Goal: Task Accomplishment & Management: Use online tool/utility

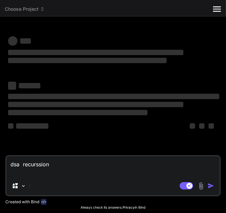
type textarea "x"
type textarea "="
type textarea "x"
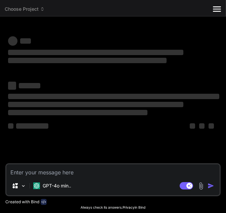
type textarea "x"
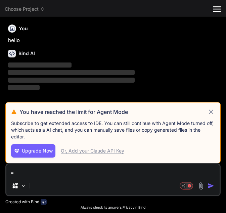
click at [206, 113] on h3 "You have reached the limit for Agent Mode" at bounding box center [114, 112] width 188 height 8
click at [211, 111] on icon at bounding box center [212, 112] width 8 height 8
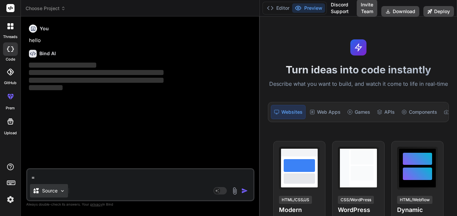
click at [49, 191] on p "Source" at bounding box center [49, 190] width 15 height 7
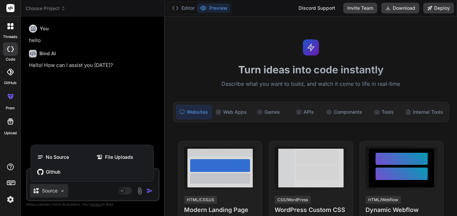
click at [86, 183] on div at bounding box center [228, 108] width 457 height 216
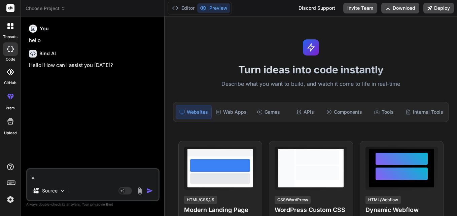
click at [8, 48] on icon at bounding box center [8, 48] width 3 height 5
click at [14, 52] on div at bounding box center [10, 48] width 15 height 13
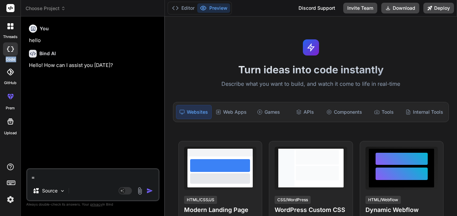
click at [14, 52] on div at bounding box center [10, 48] width 15 height 13
click at [97, 96] on div "You hello Bind AI Hello! How can I assist you today?" at bounding box center [94, 95] width 132 height 146
click at [109, 153] on div "You hello Bind AI Hello! How can I assist you today?" at bounding box center [94, 95] width 132 height 146
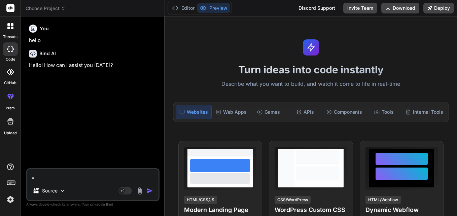
click at [225, 128] on div "Turn ideas into code instantly Describe what you want to build, and watch it co…" at bounding box center [311, 116] width 292 height 200
click at [12, 30] on div at bounding box center [10, 26] width 14 height 14
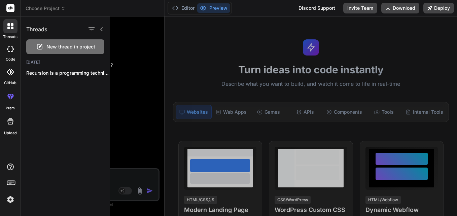
click at [10, 54] on div at bounding box center [10, 48] width 15 height 13
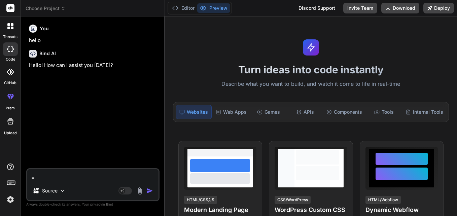
click at [71, 178] on textarea "=" at bounding box center [92, 175] width 131 height 12
click at [57, 190] on p "Source" at bounding box center [49, 190] width 15 height 7
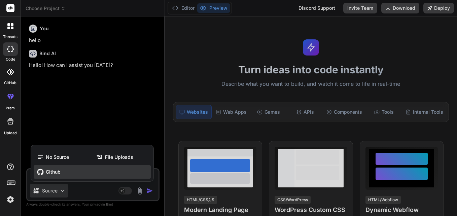
drag, startPoint x: 60, startPoint y: 180, endPoint x: 65, endPoint y: 174, distance: 8.4
click at [65, 174] on div "No Source File Uploads Github" at bounding box center [92, 165] width 122 height 34
click at [65, 174] on div "Github" at bounding box center [92, 171] width 117 height 13
type textarea "x"
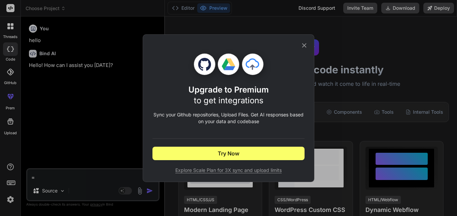
click at [226, 46] on icon at bounding box center [304, 45] width 4 height 4
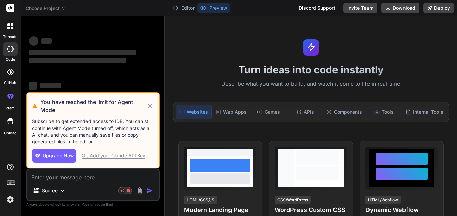
click at [93, 190] on div "Source" at bounding box center [92, 192] width 131 height 16
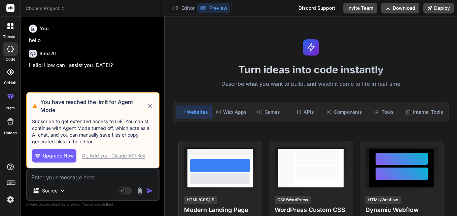
click at [129, 155] on div "Or, Add your Claude API Key" at bounding box center [114, 155] width 64 height 7
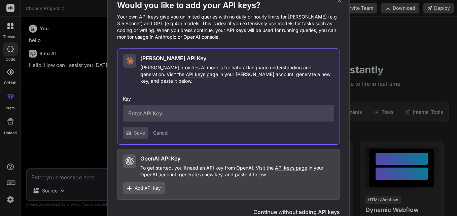
click at [342, 4] on icon at bounding box center [339, 0] width 7 height 7
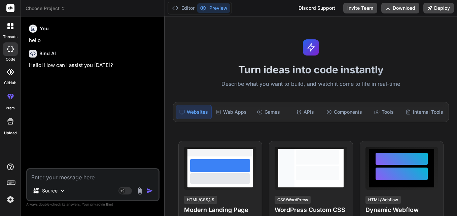
click at [97, 181] on textarea at bounding box center [92, 175] width 131 height 12
click at [15, 53] on div at bounding box center [10, 48] width 15 height 13
drag, startPoint x: 15, startPoint y: 53, endPoint x: 8, endPoint y: 33, distance: 21.1
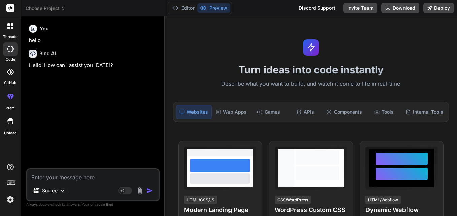
click at [8, 33] on div at bounding box center [10, 26] width 14 height 14
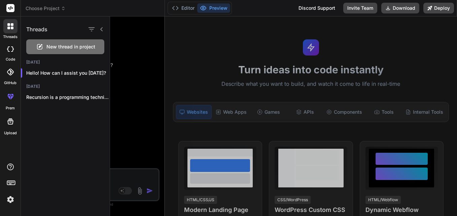
click at [8, 33] on div at bounding box center [10, 26] width 14 height 14
click at [12, 6] on rect at bounding box center [10, 8] width 8 height 8
click at [140, 52] on div at bounding box center [283, 116] width 347 height 200
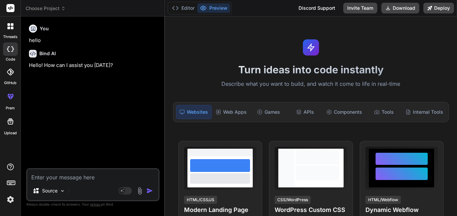
click at [8, 55] on div at bounding box center [10, 48] width 15 height 13
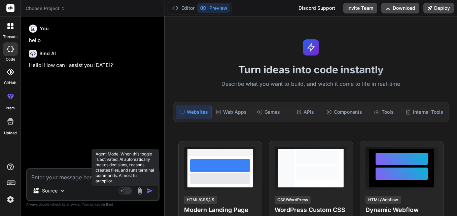
click at [128, 188] on rect at bounding box center [124, 190] width 13 height 7
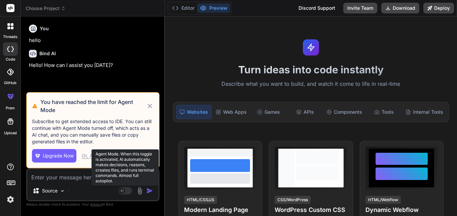
click at [128, 188] on rect at bounding box center [124, 190] width 13 height 7
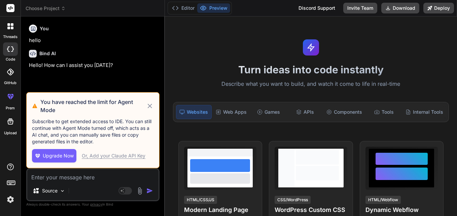
click at [151, 104] on icon at bounding box center [150, 106] width 8 height 8
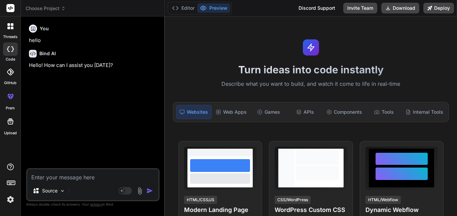
click at [149, 105] on div "You hello Bind AI Hello! How can I assist you today?" at bounding box center [94, 95] width 132 height 146
click at [94, 191] on div "Source" at bounding box center [92, 192] width 131 height 16
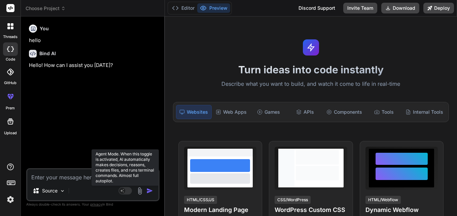
click at [130, 190] on rect at bounding box center [124, 190] width 13 height 7
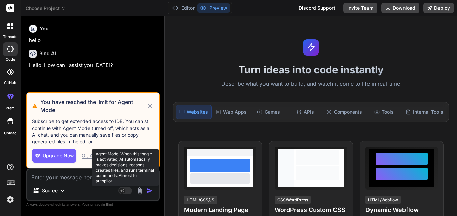
click at [130, 190] on rect at bounding box center [124, 190] width 13 height 7
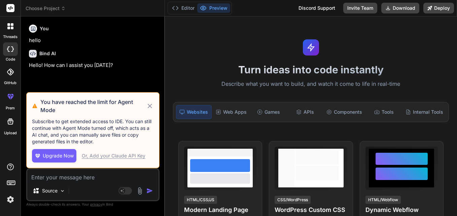
click at [147, 107] on icon at bounding box center [150, 106] width 8 height 8
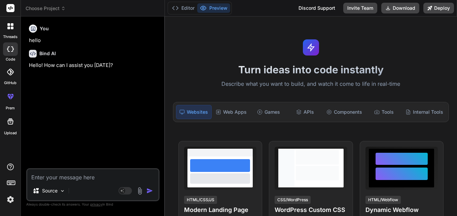
click at [85, 171] on textarea at bounding box center [92, 175] width 131 height 12
click at [6, 49] on div at bounding box center [10, 48] width 15 height 13
click at [12, 27] on icon at bounding box center [12, 28] width 3 height 3
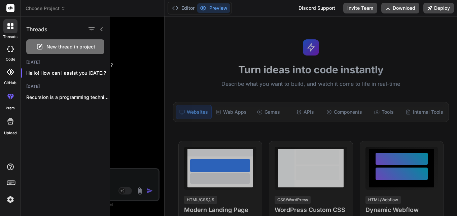
click at [12, 55] on div at bounding box center [10, 48] width 15 height 13
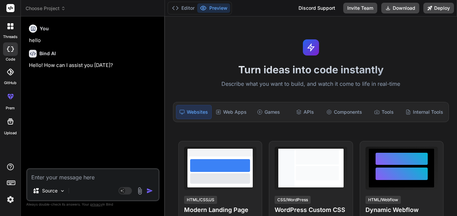
click at [14, 73] on div at bounding box center [10, 72] width 15 height 15
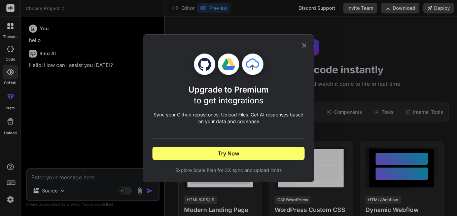
click at [304, 47] on icon at bounding box center [303, 45] width 7 height 7
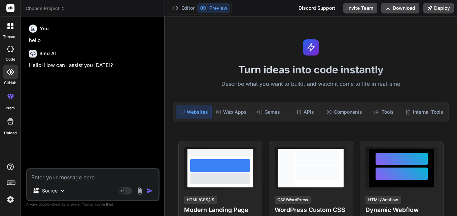
click at [16, 28] on div at bounding box center [10, 26] width 14 height 14
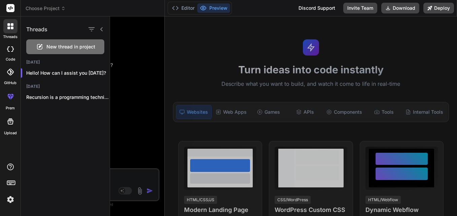
click at [16, 28] on div at bounding box center [10, 26] width 14 height 14
click at [84, 98] on p "Recursion is a programming technique where a..." at bounding box center [67, 97] width 83 height 7
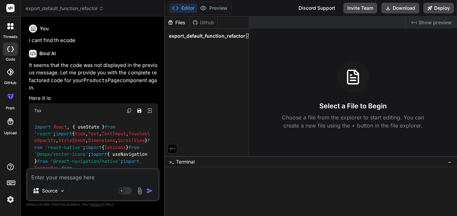
type textarea "x"
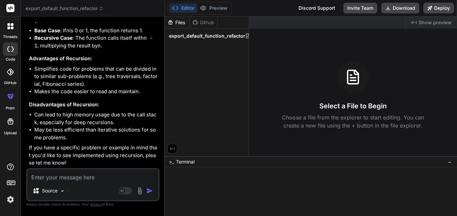
scroll to position [9536, 0]
click at [65, 171] on textarea at bounding box center [92, 175] width 131 height 12
type textarea "j"
type textarea "x"
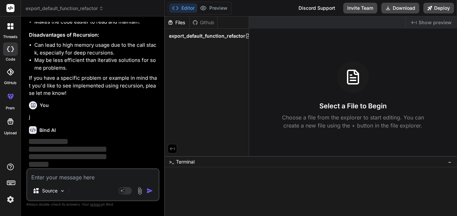
scroll to position [9903, 0]
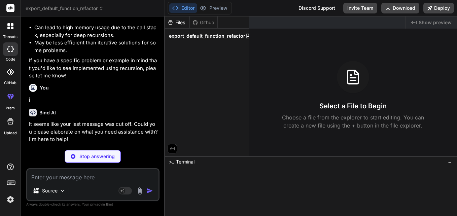
type textarea "x"
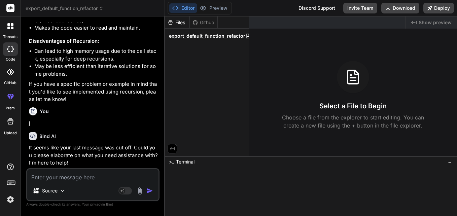
click at [45, 178] on textarea at bounding box center [92, 175] width 131 height 12
paste textarea "i want to create a page order rnrinchment for installation page <Header /> <Scr…"
type textarea "i want to create a page order rnrinchment for installation page <Header /> <Scr…"
type textarea "x"
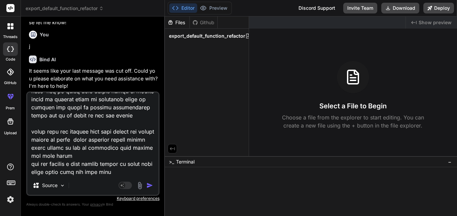
scroll to position [9903, 0]
paste textarea "You are a expert professional with 40 years of experience in react native, soft…"
type textarea "i want to create a page order rnrinchment for installation page <Header /> <Scr…"
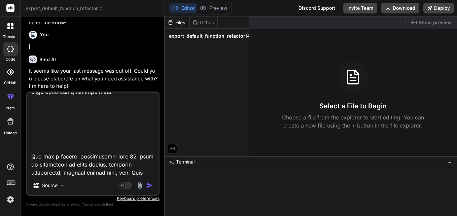
scroll to position [3473, 0]
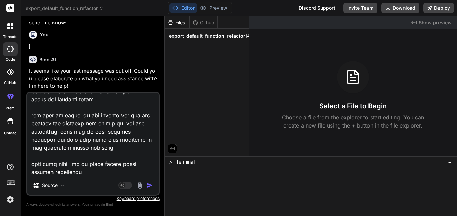
type textarea "x"
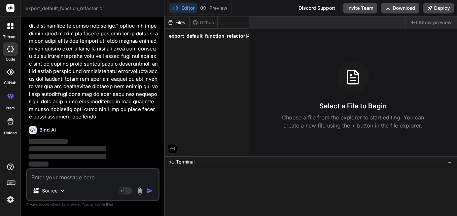
scroll to position [10043, 0]
click at [150, 192] on img "button" at bounding box center [149, 190] width 7 height 7
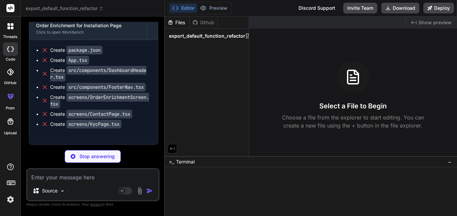
scroll to position [12077, 0]
click at [40, 50] on ul "Create package.json Create App.tsx Create src/components/DashboardHeader.tsx Cr…" at bounding box center [93, 92] width 115 height 91
click at [134, 97] on code "screens/OrderEnrichmentScreen.tsx" at bounding box center [99, 100] width 99 height 15
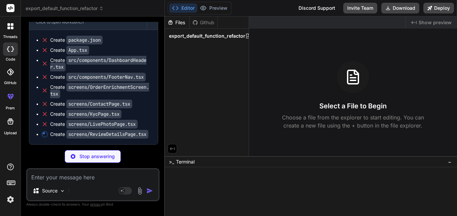
click at [105, 129] on code "screens/LivePhotoPage.tsx" at bounding box center [101, 124] width 71 height 9
click at [58, 19] on div "Order Enrichment for Installation Page" at bounding box center [88, 15] width 104 height 7
click at [106, 25] on div "Click to open Workbench" at bounding box center [88, 22] width 104 height 5
click at [118, 30] on div "Order Enrichment for Installation Page Click to open Workbench" at bounding box center [87, 18] width 117 height 22
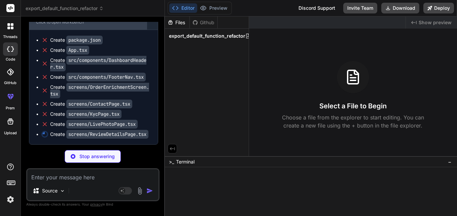
click at [118, 30] on div "Order Enrichment for Installation Page Click to open Workbench" at bounding box center [87, 18] width 117 height 22
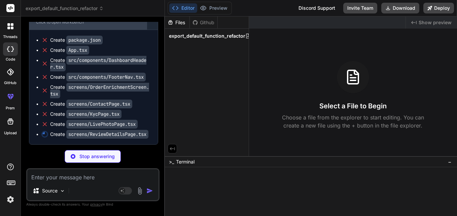
click at [118, 30] on div "Order Enrichment for Installation Page Click to open Workbench" at bounding box center [87, 18] width 117 height 22
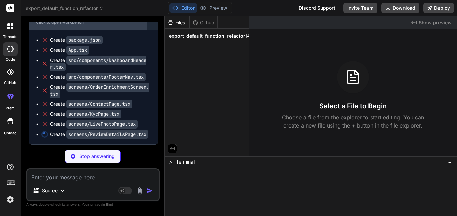
click at [118, 30] on div "Order Enrichment for Installation Page Click to open Workbench" at bounding box center [87, 18] width 117 height 22
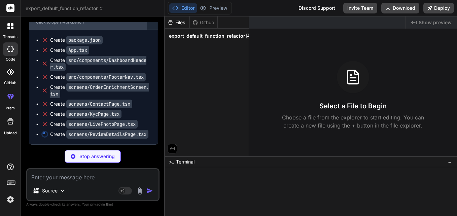
click at [118, 30] on div "Order Enrichment for Installation Page Click to open Workbench" at bounding box center [87, 18] width 117 height 22
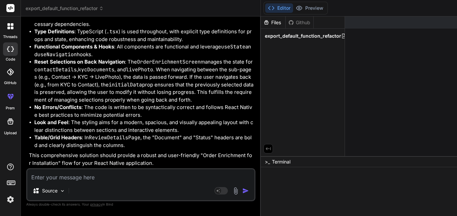
scroll to position [9014, 0]
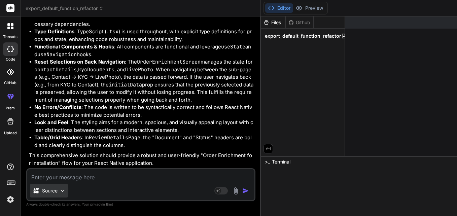
click at [60, 189] on img at bounding box center [63, 191] width 6 height 6
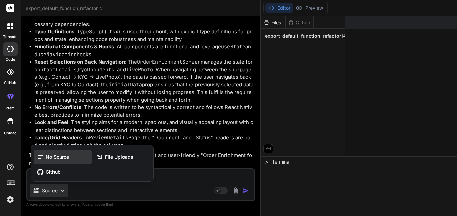
click at [70, 160] on div "No Source" at bounding box center [63, 156] width 58 height 13
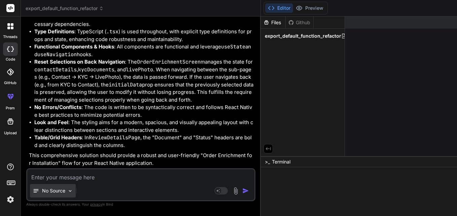
click at [55, 196] on div "No Source" at bounding box center [53, 190] width 46 height 13
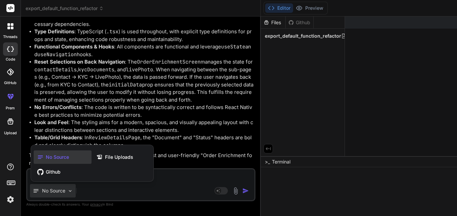
click at [62, 161] on div "No Source" at bounding box center [63, 156] width 58 height 13
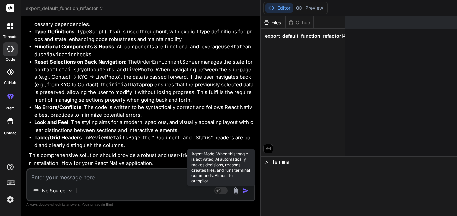
click at [227, 191] on rect at bounding box center [220, 190] width 13 height 7
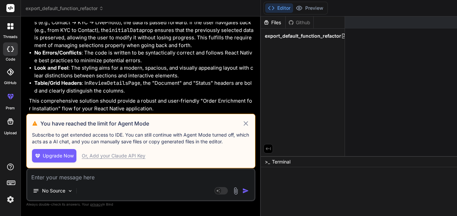
click at [248, 123] on icon at bounding box center [245, 123] width 4 height 4
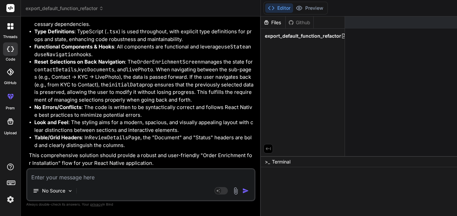
scroll to position [9431, 0]
click at [69, 190] on img at bounding box center [70, 191] width 6 height 6
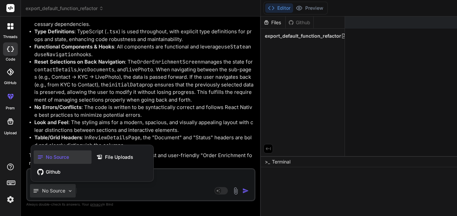
click at [110, 110] on div at bounding box center [228, 108] width 457 height 216
type textarea "x"
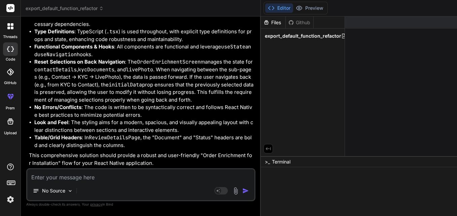
click at [8, 21] on div at bounding box center [10, 26] width 14 height 14
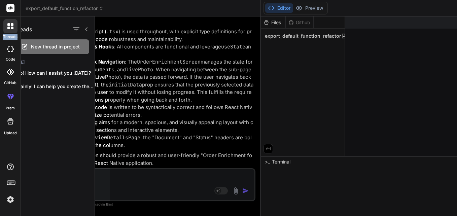
click at [8, 21] on div at bounding box center [10, 26] width 14 height 14
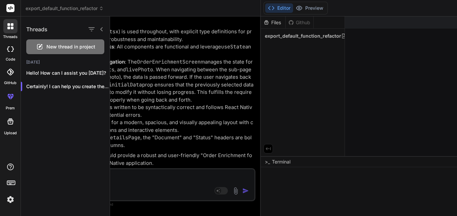
click at [157, 76] on div at bounding box center [283, 116] width 347 height 200
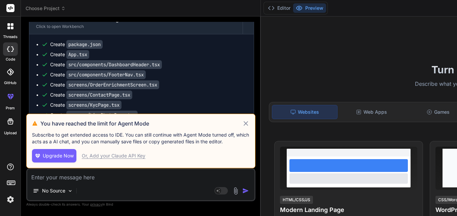
scroll to position [3159, 0]
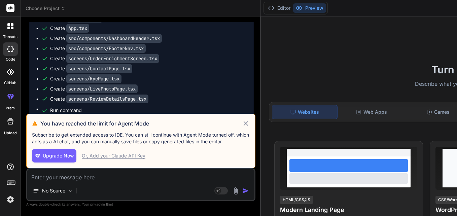
click at [249, 123] on icon at bounding box center [246, 123] width 8 height 8
type textarea "x"
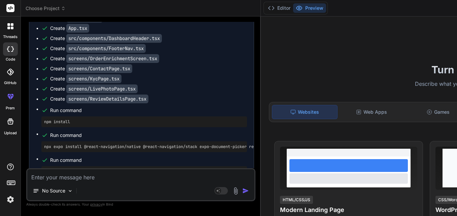
click at [249, 192] on img "button" at bounding box center [245, 190] width 7 height 7
click at [150, 168] on div "Certainly! I can help you create the "Order Enrichment for Installation" page i…" at bounding box center [141, 154] width 225 height 861
drag, startPoint x: 95, startPoint y: 181, endPoint x: 68, endPoint y: 177, distance: 27.3
click at [68, 177] on div "No Source Agent Mode. When this toggle is activated, AI automatically makes dec…" at bounding box center [140, 184] width 229 height 33
click at [68, 177] on textarea at bounding box center [140, 175] width 227 height 12
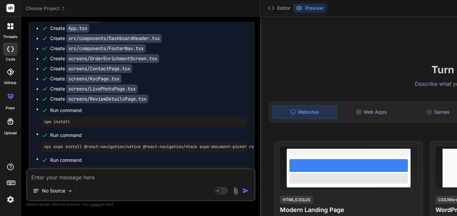
type textarea "g"
type textarea "x"
type textarea "gyu"
type textarea "x"
type textarea "gyug"
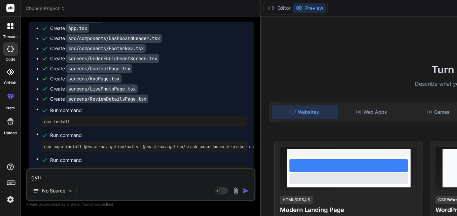
type textarea "x"
type textarea "gyug"
click at [247, 188] on img "button" at bounding box center [245, 190] width 7 height 7
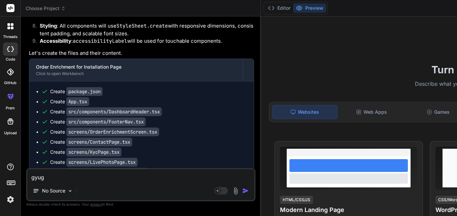
scroll to position [3042, 0]
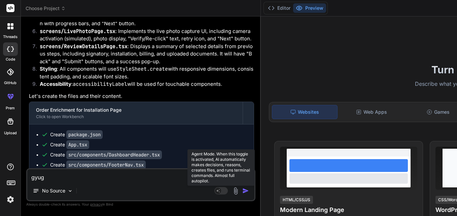
drag, startPoint x: 229, startPoint y: 195, endPoint x: 223, endPoint y: 190, distance: 7.4
click at [223, 190] on div "gyug No Source Agent Mode. When this toggle is activated, AI automatically make…" at bounding box center [140, 184] width 229 height 33
click at [221, 190] on rect at bounding box center [218, 191] width 6 height 6
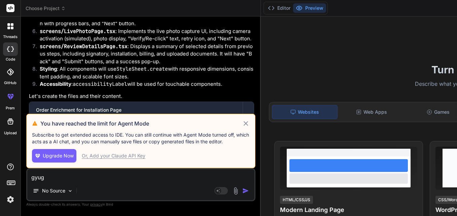
click at [250, 122] on icon at bounding box center [246, 123] width 8 height 8
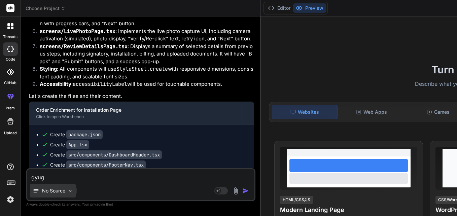
click at [55, 189] on p "No Source" at bounding box center [53, 190] width 23 height 7
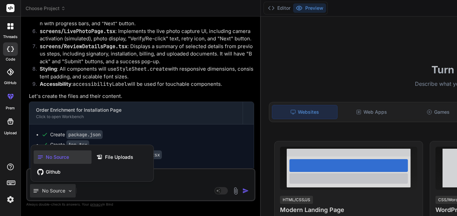
click at [62, 154] on span "No Source" at bounding box center [57, 157] width 23 height 7
type textarea "x"
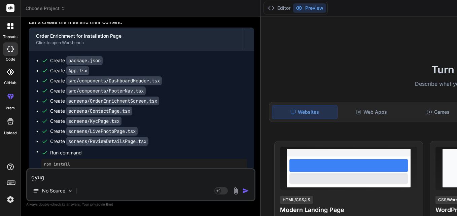
scroll to position [3150, 0]
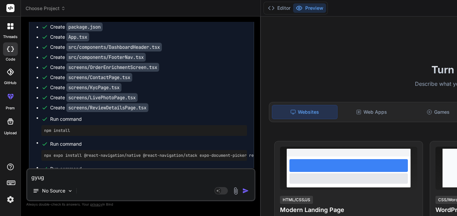
click at [10, 8] on rect at bounding box center [10, 8] width 8 height 8
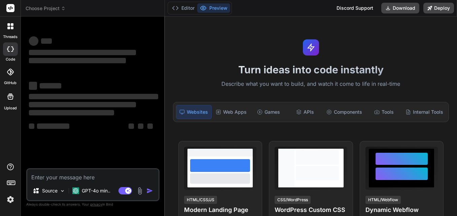
click at [10, 192] on div at bounding box center [10, 184] width 21 height 42
click at [10, 197] on img at bounding box center [10, 199] width 11 height 11
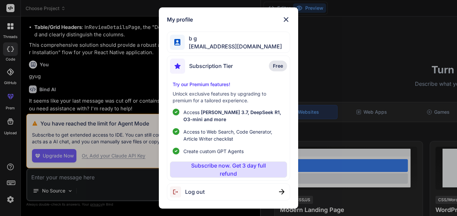
scroll to position [3399, 0]
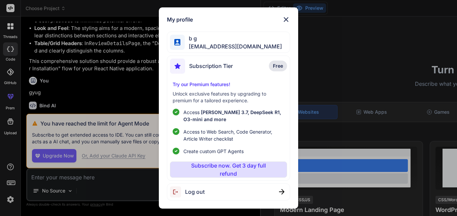
click at [276, 66] on span "Free" at bounding box center [278, 66] width 10 height 7
click at [237, 193] on div "Log out" at bounding box center [228, 191] width 123 height 17
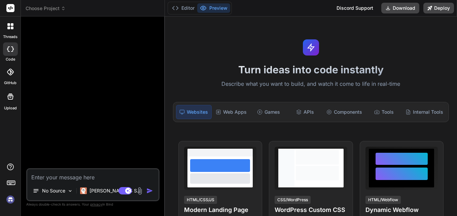
scroll to position [0, 0]
click at [14, 201] on img at bounding box center [10, 199] width 11 height 11
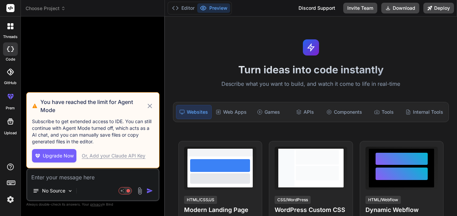
click at [151, 104] on icon at bounding box center [150, 106] width 8 height 8
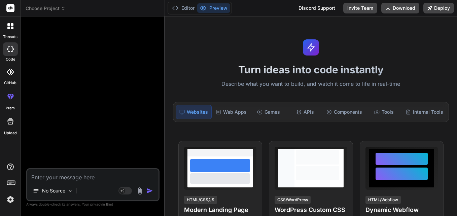
click at [90, 113] on div at bounding box center [94, 95] width 132 height 146
click at [9, 194] on img at bounding box center [10, 199] width 11 height 11
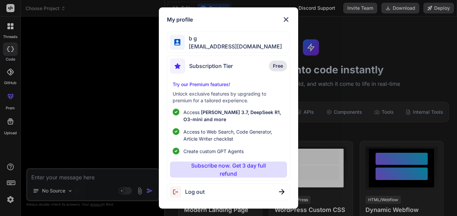
click at [193, 194] on span "Log out" at bounding box center [195, 192] width 20 height 8
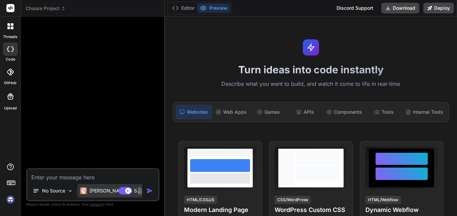
click at [88, 190] on div "Claude 4 S.." at bounding box center [110, 190] width 60 height 7
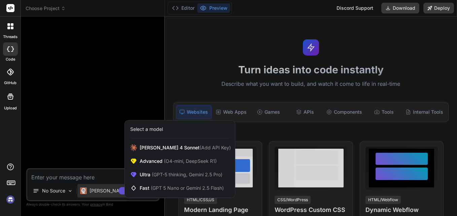
click at [146, 128] on div "Select a model" at bounding box center [146, 129] width 33 height 7
click at [175, 129] on div "Select a model" at bounding box center [180, 129] width 101 height 7
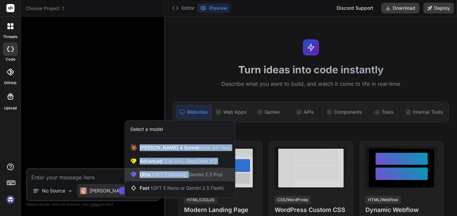
drag, startPoint x: 175, startPoint y: 129, endPoint x: 188, endPoint y: 174, distance: 46.5
click at [188, 174] on div "Select a model Claude 4 Sonnet (Add API Key) Advanced (O4-mini, DeepSeek R1) Ul…" at bounding box center [180, 159] width 111 height 78
click at [166, 176] on span "(GPT-5 thinking, Gemini 2.5 Pro)" at bounding box center [186, 175] width 72 height 6
type textarea "x"
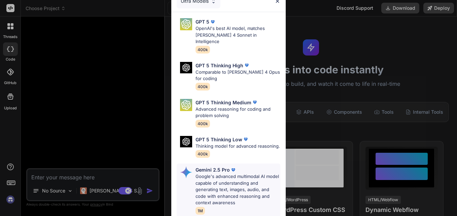
scroll to position [94, 0]
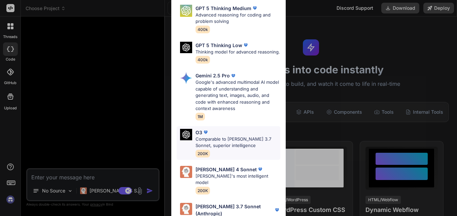
click at [201, 138] on p "Comparable to Claude 3.7 Sonnet, superior intelligence" at bounding box center [238, 142] width 85 height 13
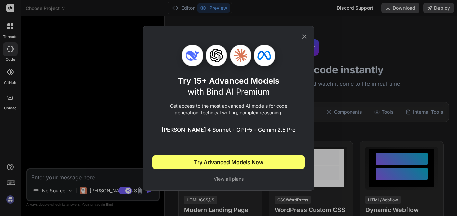
scroll to position [0, 0]
click at [305, 35] on icon at bounding box center [303, 36] width 7 height 7
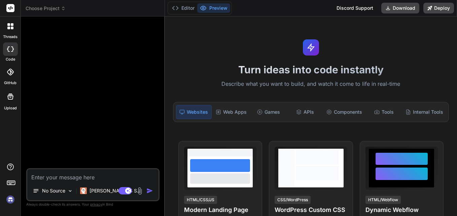
click at [64, 169] on div "No Source Claude 4 S.. Agent Mode. When this toggle is activated, AI automatica…" at bounding box center [92, 184] width 133 height 33
click at [60, 174] on textarea at bounding box center [92, 175] width 131 height 12
type textarea "ji"
type textarea "x"
type textarea "jiu"
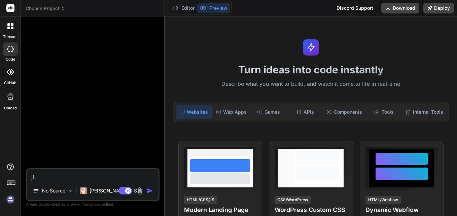
type textarea "x"
type textarea "jiuh"
type textarea "x"
type textarea "jiu"
type textarea "x"
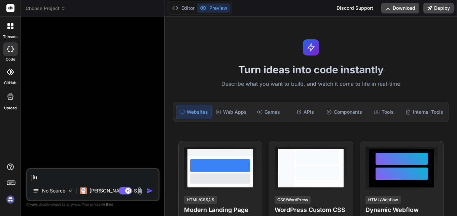
type textarea "ji"
type textarea "x"
type textarea "j"
type textarea "x"
click at [11, 199] on img at bounding box center [10, 199] width 11 height 11
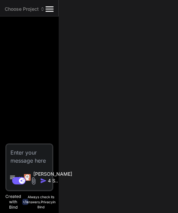
type textarea "x"
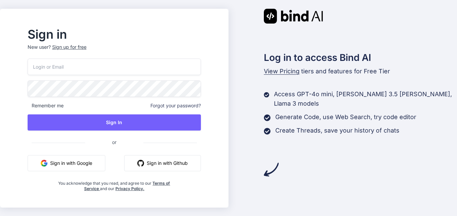
click at [114, 68] on input "email" at bounding box center [114, 67] width 173 height 16
type input "bgupteshwar8855@gmail.com"
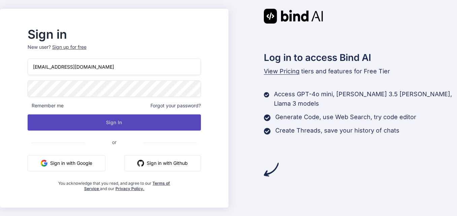
click at [96, 114] on button "Sign In" at bounding box center [114, 122] width 173 height 16
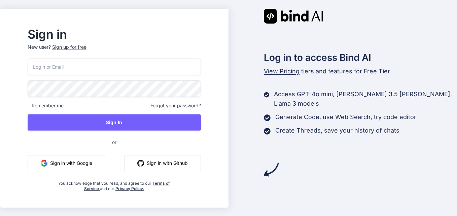
click at [78, 159] on button "Sign in with Google" at bounding box center [67, 163] width 78 height 16
click at [64, 66] on input "email" at bounding box center [114, 67] width 173 height 16
type input "[EMAIL_ADDRESS][DOMAIN_NAME]"
